Goal: Transaction & Acquisition: Book appointment/travel/reservation

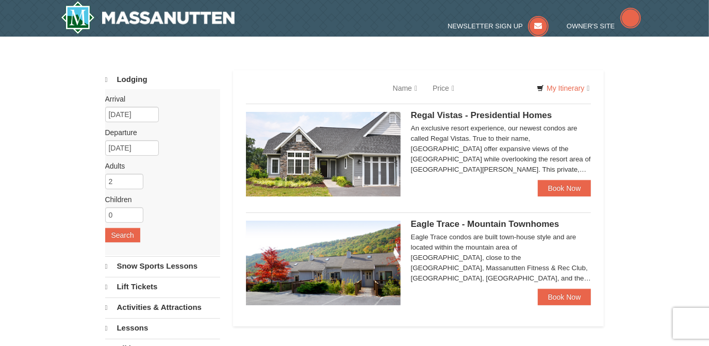
select select "9"
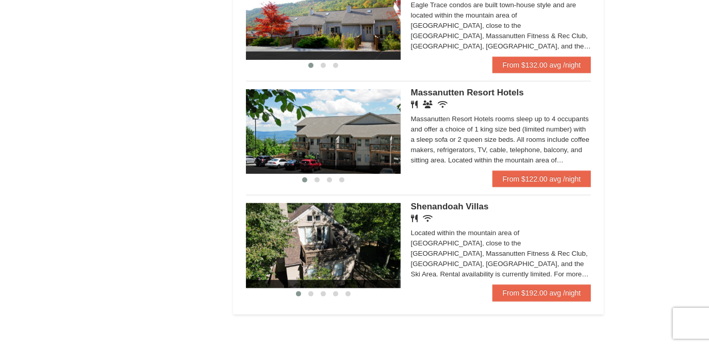
scroll to position [609, 0]
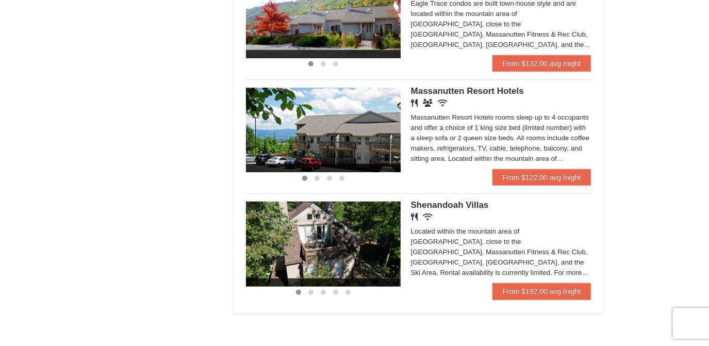
click at [466, 218] on div "Restaurant Wireless Internet (free)" at bounding box center [501, 217] width 180 height 10
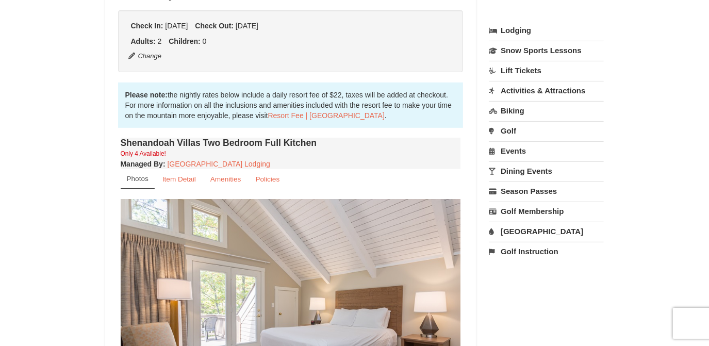
scroll to position [375, 0]
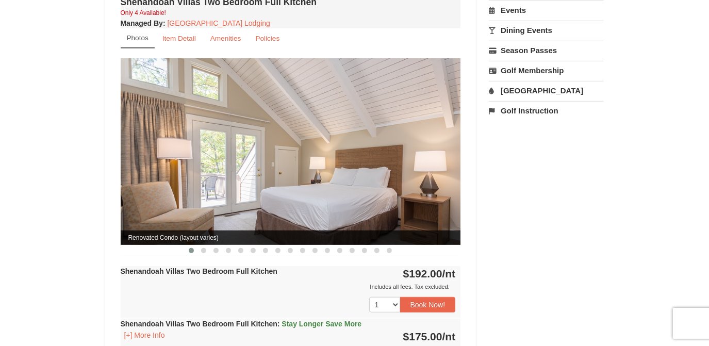
click at [443, 137] on img at bounding box center [291, 151] width 340 height 186
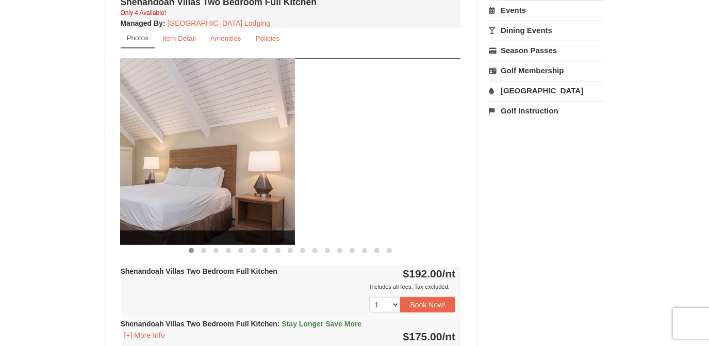
drag, startPoint x: 391, startPoint y: 174, endPoint x: 217, endPoint y: 202, distance: 176.5
click at [228, 198] on img at bounding box center [125, 151] width 340 height 186
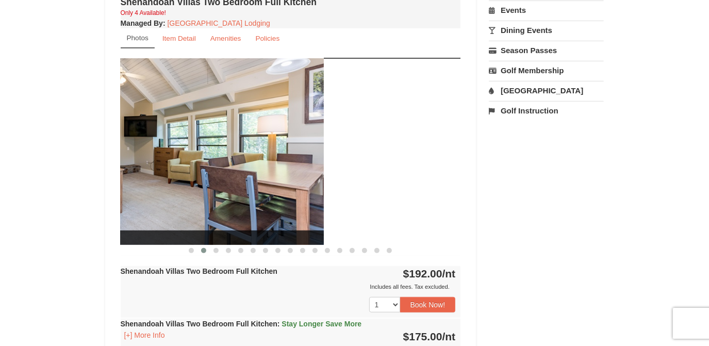
drag, startPoint x: 313, startPoint y: 153, endPoint x: 154, endPoint y: 197, distance: 165.4
click at [157, 196] on img at bounding box center [154, 151] width 340 height 186
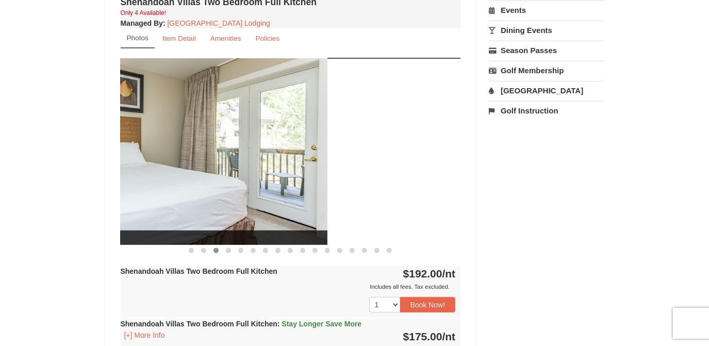
drag, startPoint x: 305, startPoint y: 155, endPoint x: 153, endPoint y: 193, distance: 157.2
click at [153, 193] on img at bounding box center [157, 151] width 340 height 186
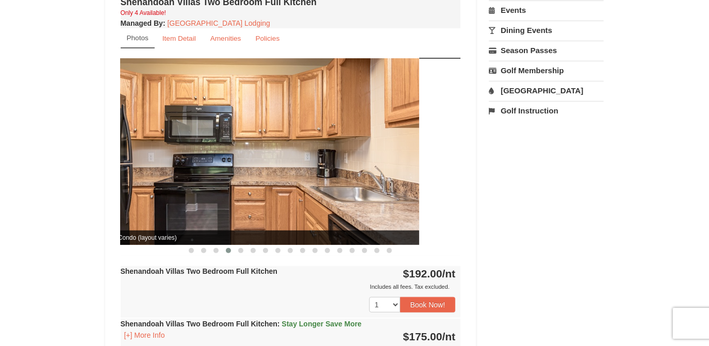
drag, startPoint x: 325, startPoint y: 150, endPoint x: 142, endPoint y: 205, distance: 191.0
click at [151, 203] on img at bounding box center [249, 151] width 340 height 186
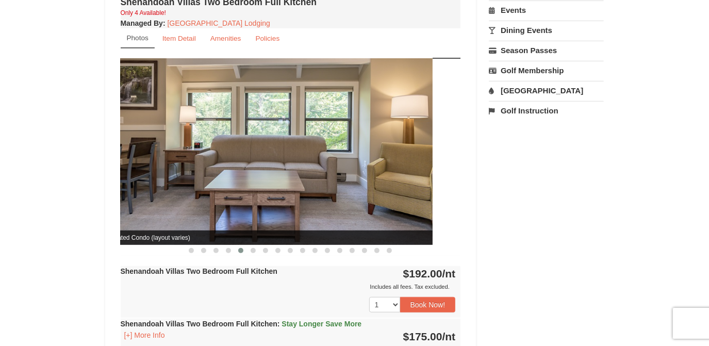
drag, startPoint x: 341, startPoint y: 161, endPoint x: 146, endPoint y: 216, distance: 202.4
click at [150, 216] on img at bounding box center [262, 151] width 340 height 186
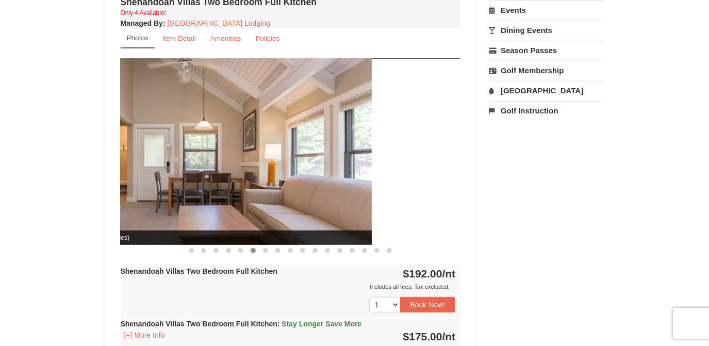
drag, startPoint x: 355, startPoint y: 157, endPoint x: 92, endPoint y: 227, distance: 272.3
click at [125, 221] on div "Renovated Condo (layout varies)" at bounding box center [201, 151] width 340 height 186
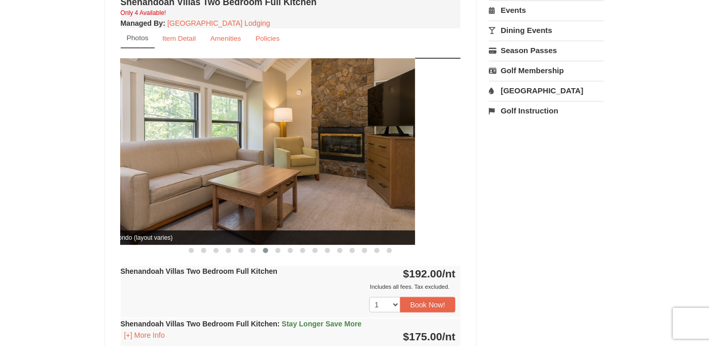
drag, startPoint x: 383, startPoint y: 143, endPoint x: 81, endPoint y: 208, distance: 308.6
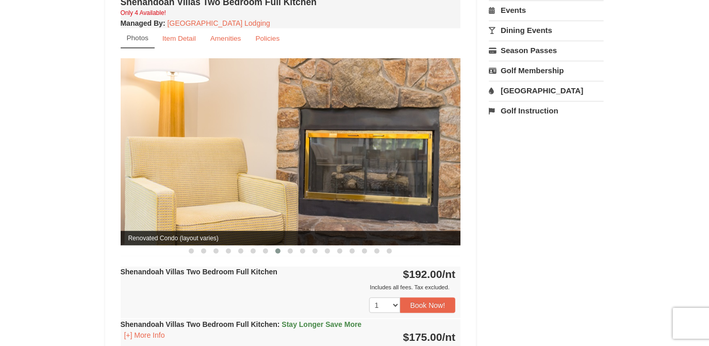
drag, startPoint x: 324, startPoint y: 130, endPoint x: 87, endPoint y: 207, distance: 249.6
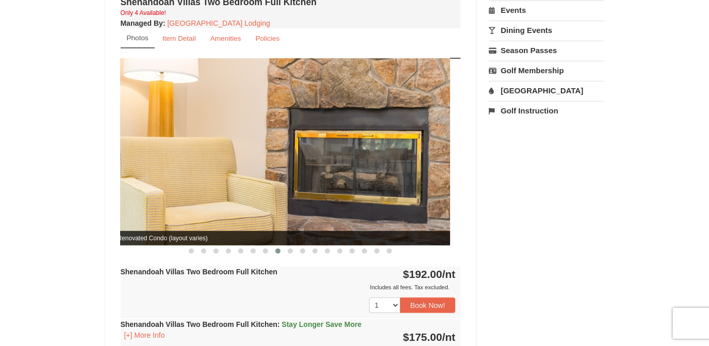
drag, startPoint x: 301, startPoint y: 130, endPoint x: 88, endPoint y: 180, distance: 218.7
click at [135, 172] on img at bounding box center [280, 151] width 340 height 187
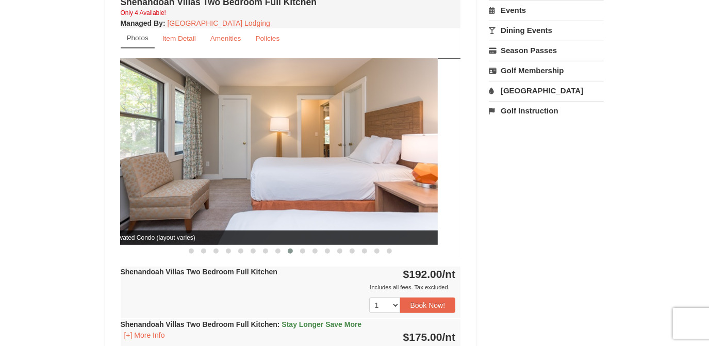
drag, startPoint x: 364, startPoint y: 124, endPoint x: 20, endPoint y: 182, distance: 348.7
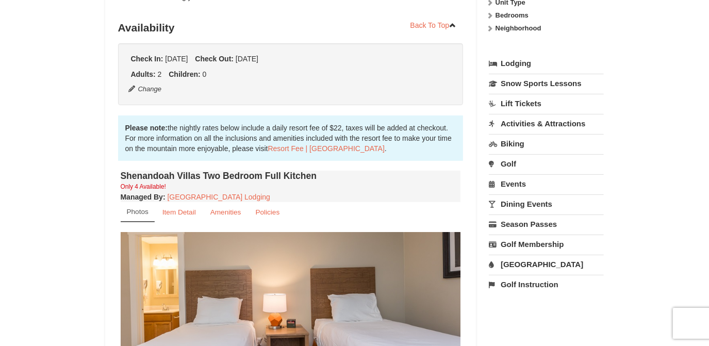
scroll to position [187, 0]
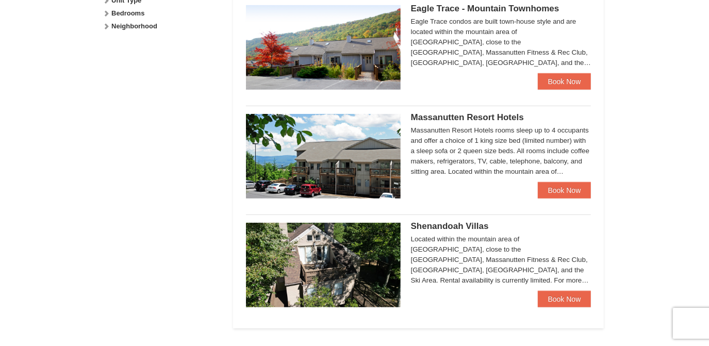
scroll to position [424, 0]
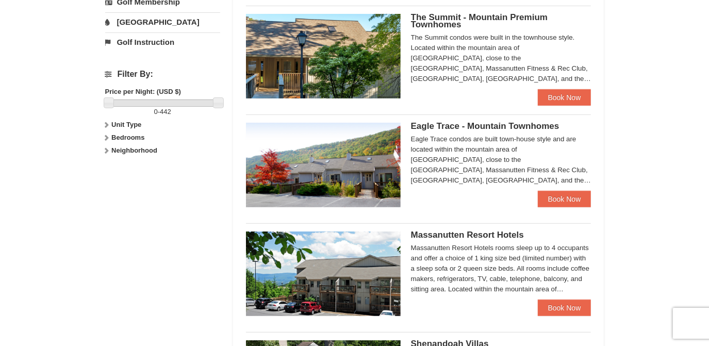
click at [373, 201] on img at bounding box center [323, 165] width 155 height 85
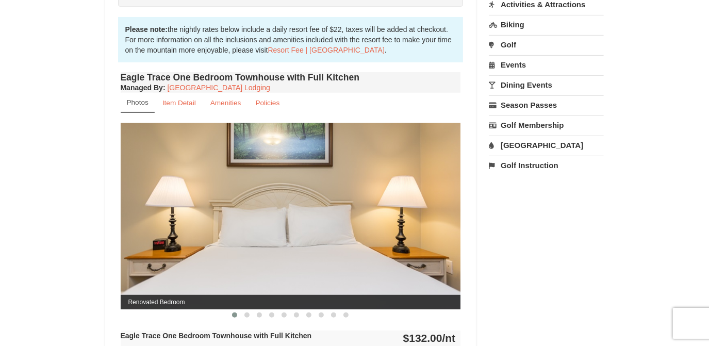
scroll to position [374, 0]
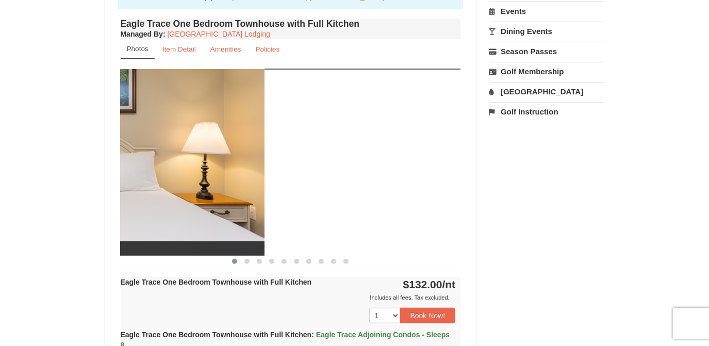
drag, startPoint x: 361, startPoint y: 142, endPoint x: 188, endPoint y: 207, distance: 184.8
click at [162, 209] on img at bounding box center [94, 162] width 340 height 186
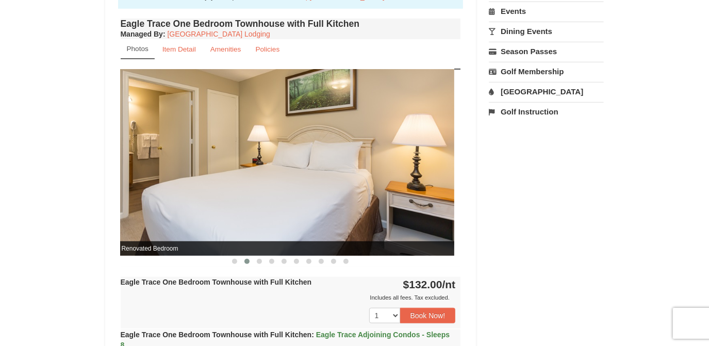
drag, startPoint x: 394, startPoint y: 171, endPoint x: 248, endPoint y: 218, distance: 153.8
click at [269, 212] on img at bounding box center [284, 162] width 340 height 186
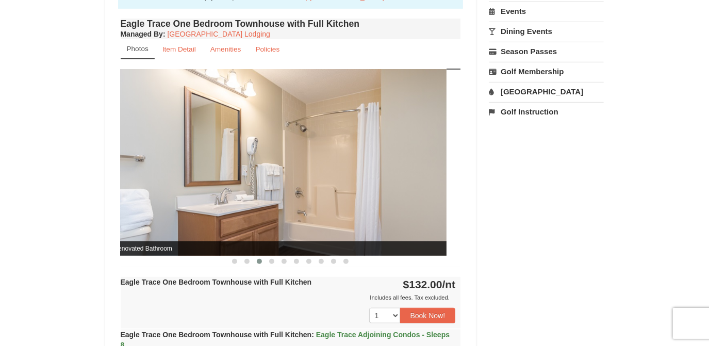
drag, startPoint x: 372, startPoint y: 185, endPoint x: 164, endPoint y: 228, distance: 212.2
click at [172, 227] on img at bounding box center [276, 162] width 340 height 186
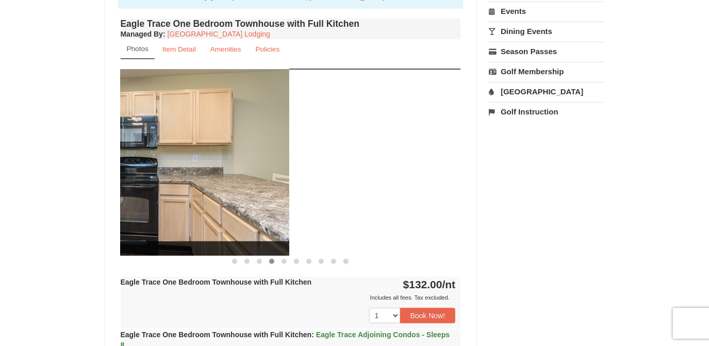
drag, startPoint x: 394, startPoint y: 165, endPoint x: 190, endPoint y: 234, distance: 215.7
click at [205, 231] on img at bounding box center [119, 162] width 340 height 186
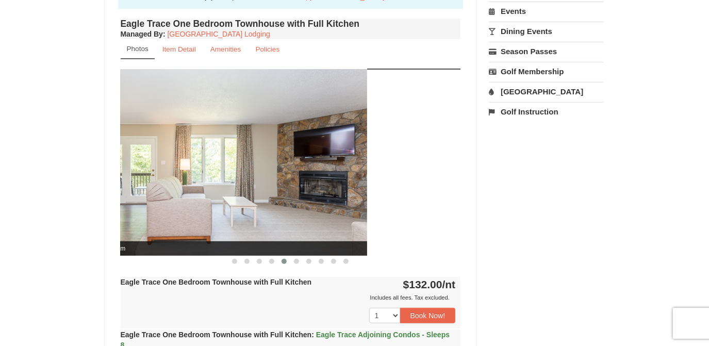
drag, startPoint x: 375, startPoint y: 179, endPoint x: 171, endPoint y: 223, distance: 208.9
click at [179, 222] on img at bounding box center [197, 162] width 340 height 186
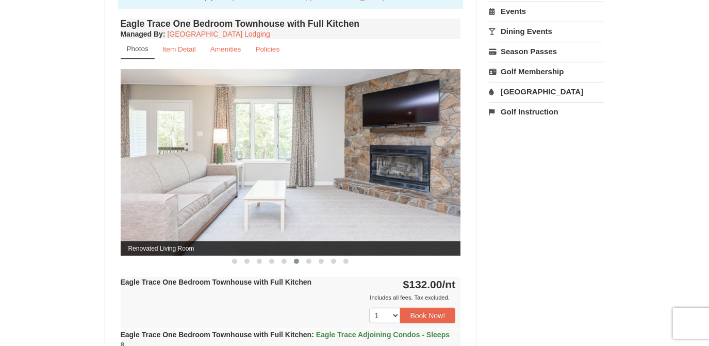
drag, startPoint x: 353, startPoint y: 174, endPoint x: 139, endPoint y: 246, distance: 226.0
click at [206, 231] on img at bounding box center [291, 162] width 340 height 186
drag, startPoint x: 205, startPoint y: 198, endPoint x: 190, endPoint y: 202, distance: 15.8
click at [191, 201] on img at bounding box center [291, 162] width 340 height 186
drag, startPoint x: 283, startPoint y: 143, endPoint x: 155, endPoint y: 214, distance: 146.3
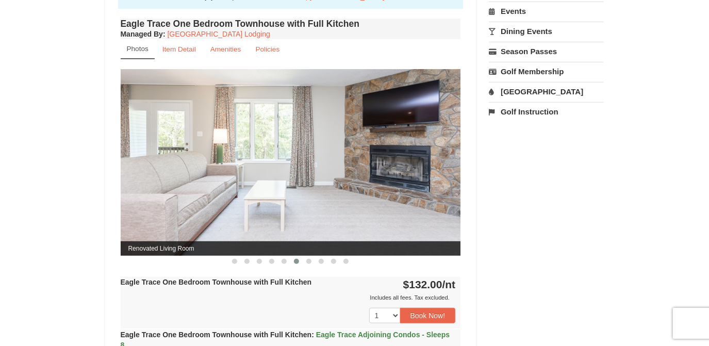
click at [159, 212] on img at bounding box center [291, 162] width 340 height 186
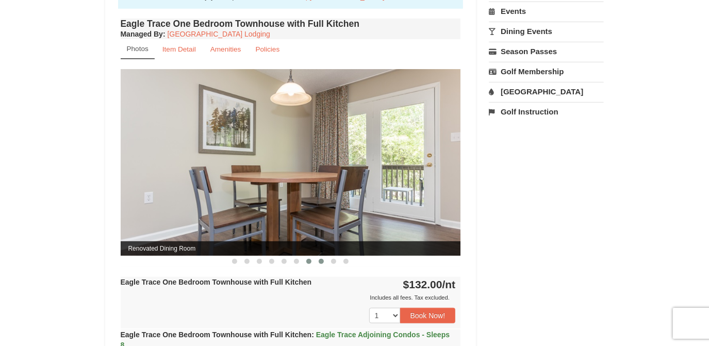
click at [319, 259] on span at bounding box center [321, 261] width 5 height 5
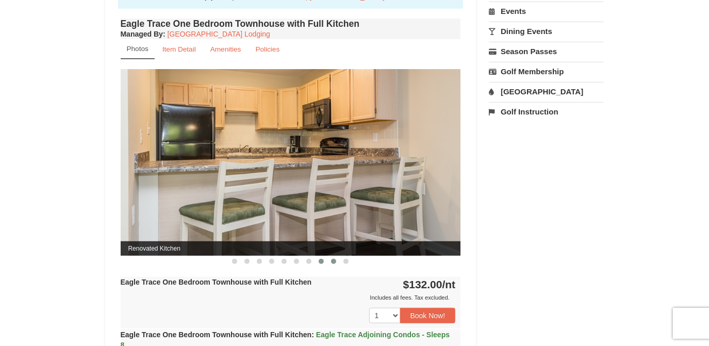
click at [338, 256] on button at bounding box center [333, 261] width 12 height 10
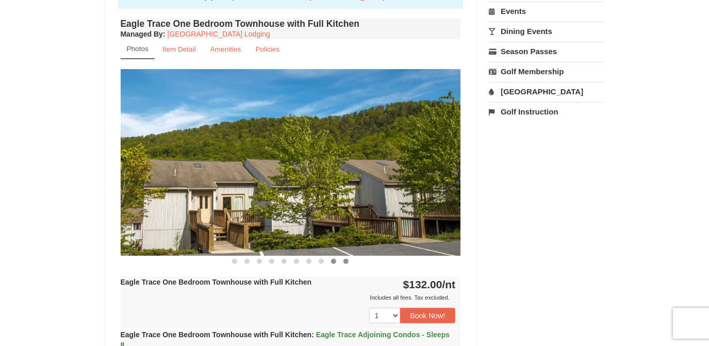
click at [346, 259] on span at bounding box center [345, 261] width 5 height 5
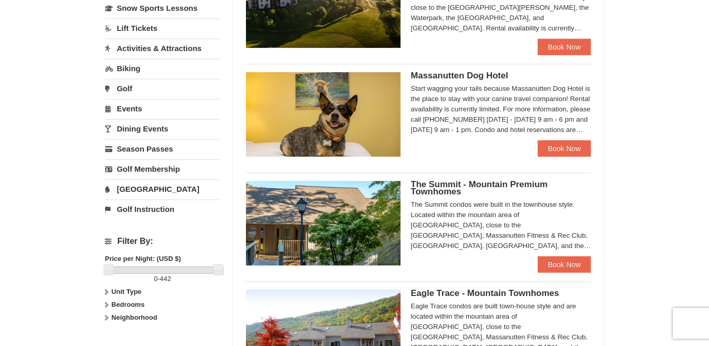
scroll to position [163, 0]
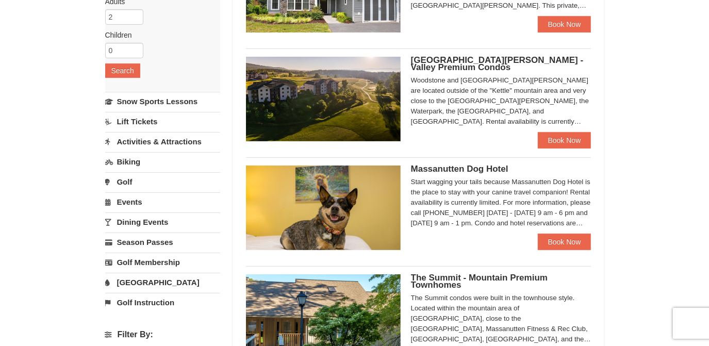
click at [289, 100] on img at bounding box center [323, 99] width 155 height 85
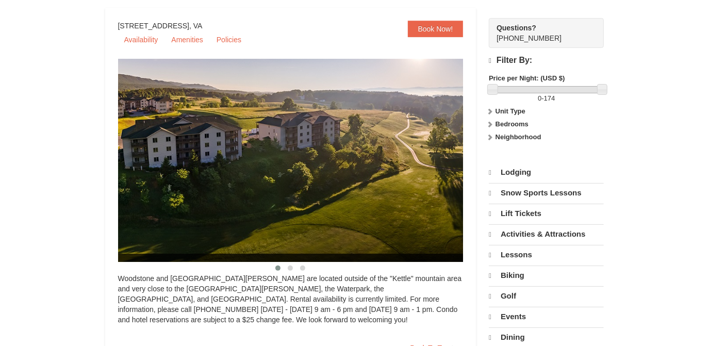
drag, startPoint x: 376, startPoint y: 234, endPoint x: 128, endPoint y: 308, distance: 258.9
select select "9"
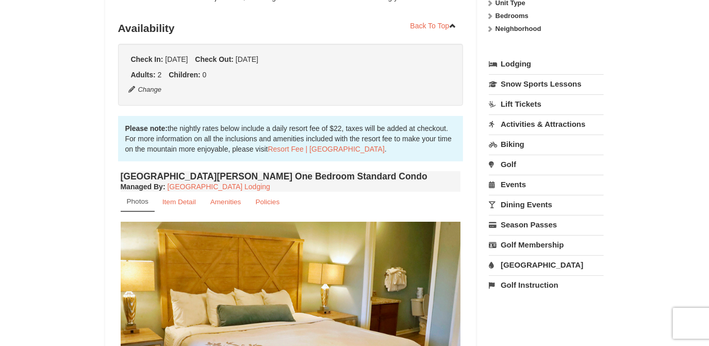
scroll to position [327, 0]
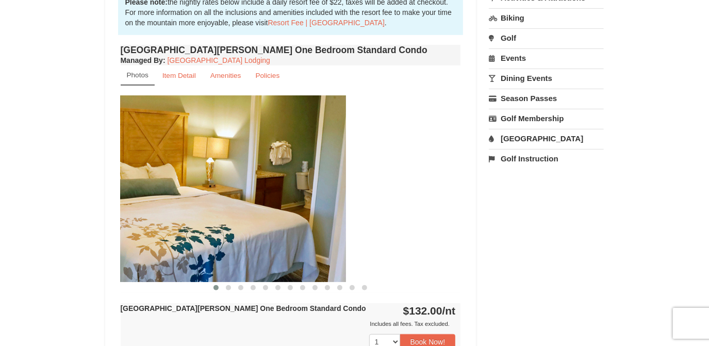
drag, startPoint x: 222, startPoint y: 232, endPoint x: 181, endPoint y: 250, distance: 44.8
click at [187, 247] on img at bounding box center [176, 188] width 340 height 186
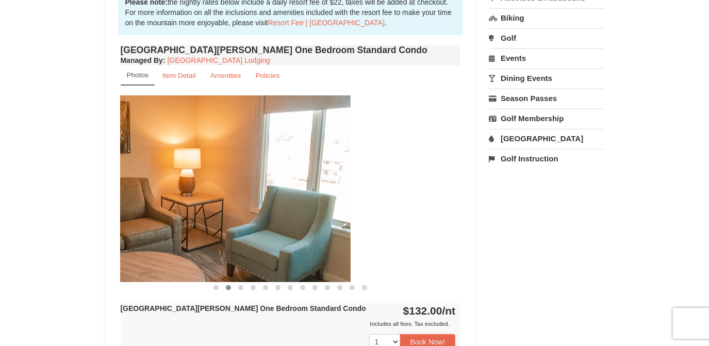
drag, startPoint x: 319, startPoint y: 195, endPoint x: 183, endPoint y: 260, distance: 150.6
click at [186, 259] on img at bounding box center [180, 188] width 340 height 186
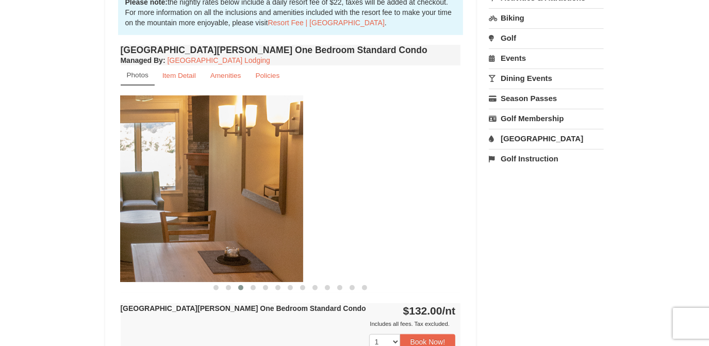
drag, startPoint x: 307, startPoint y: 190, endPoint x: 103, endPoint y: 237, distance: 209.6
click at [134, 235] on img at bounding box center [133, 188] width 340 height 186
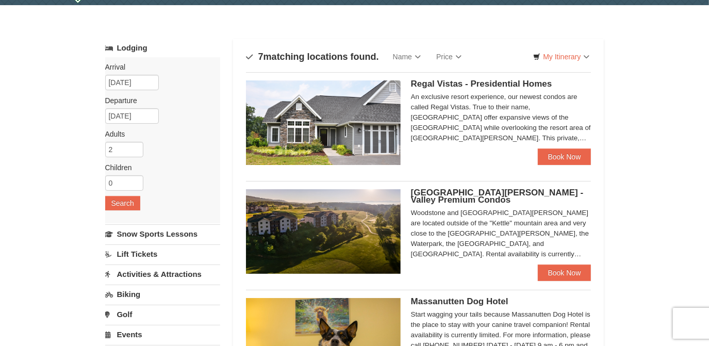
scroll to position [22, 0]
